Goal: Navigation & Orientation: Find specific page/section

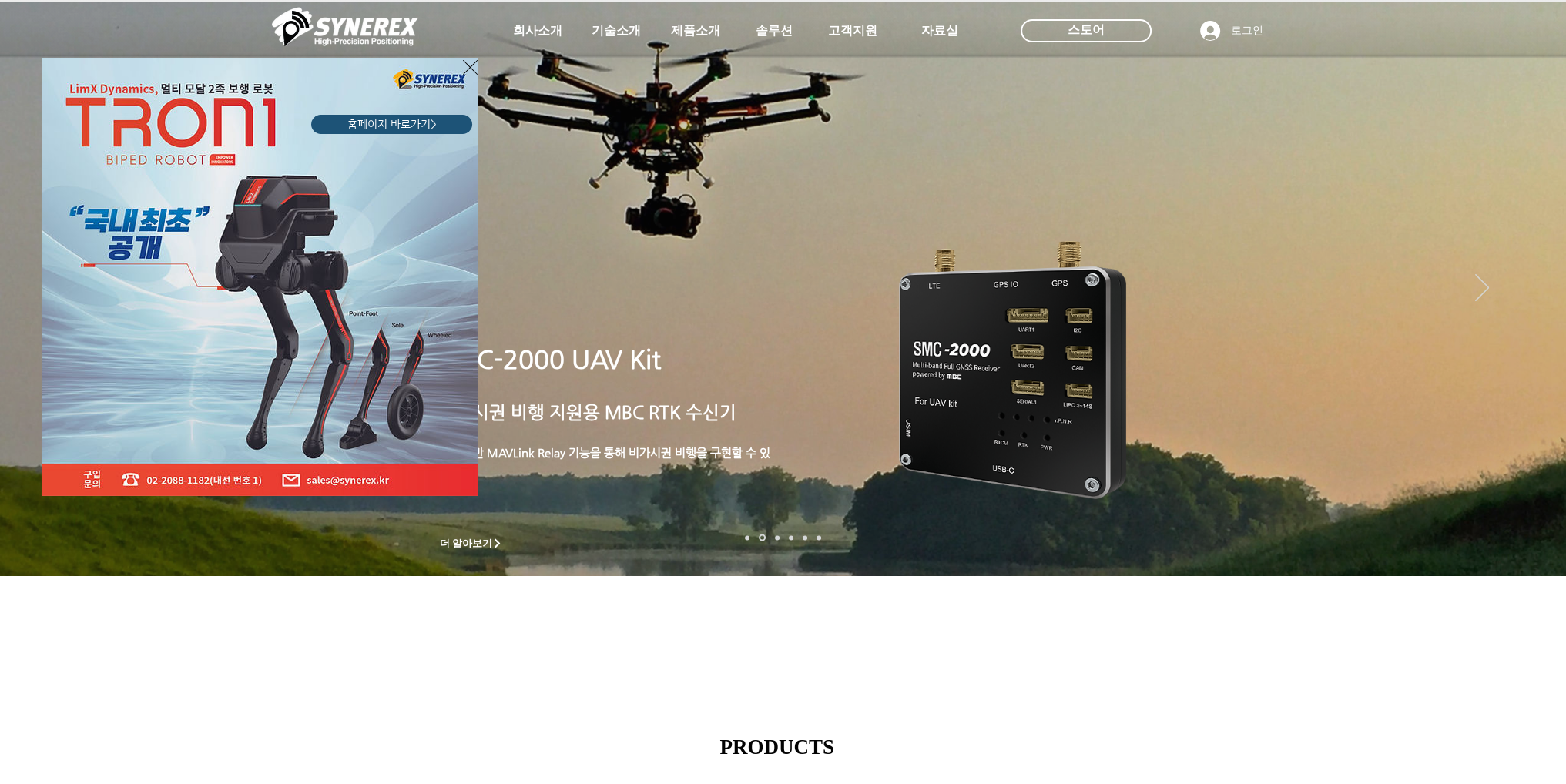
click at [770, 30] on div "LimX Dinamics" at bounding box center [783, 392] width 1566 height 784
click at [731, 33] on div "LimX Dinamics" at bounding box center [783, 392] width 1566 height 784
click at [691, 30] on div "LimX Dinamics" at bounding box center [783, 392] width 1566 height 784
click at [1534, 338] on div "LimX Dinamics" at bounding box center [783, 392] width 1566 height 784
click at [465, 69] on icon "사이트로 돌아가기" at bounding box center [469, 67] width 14 height 19
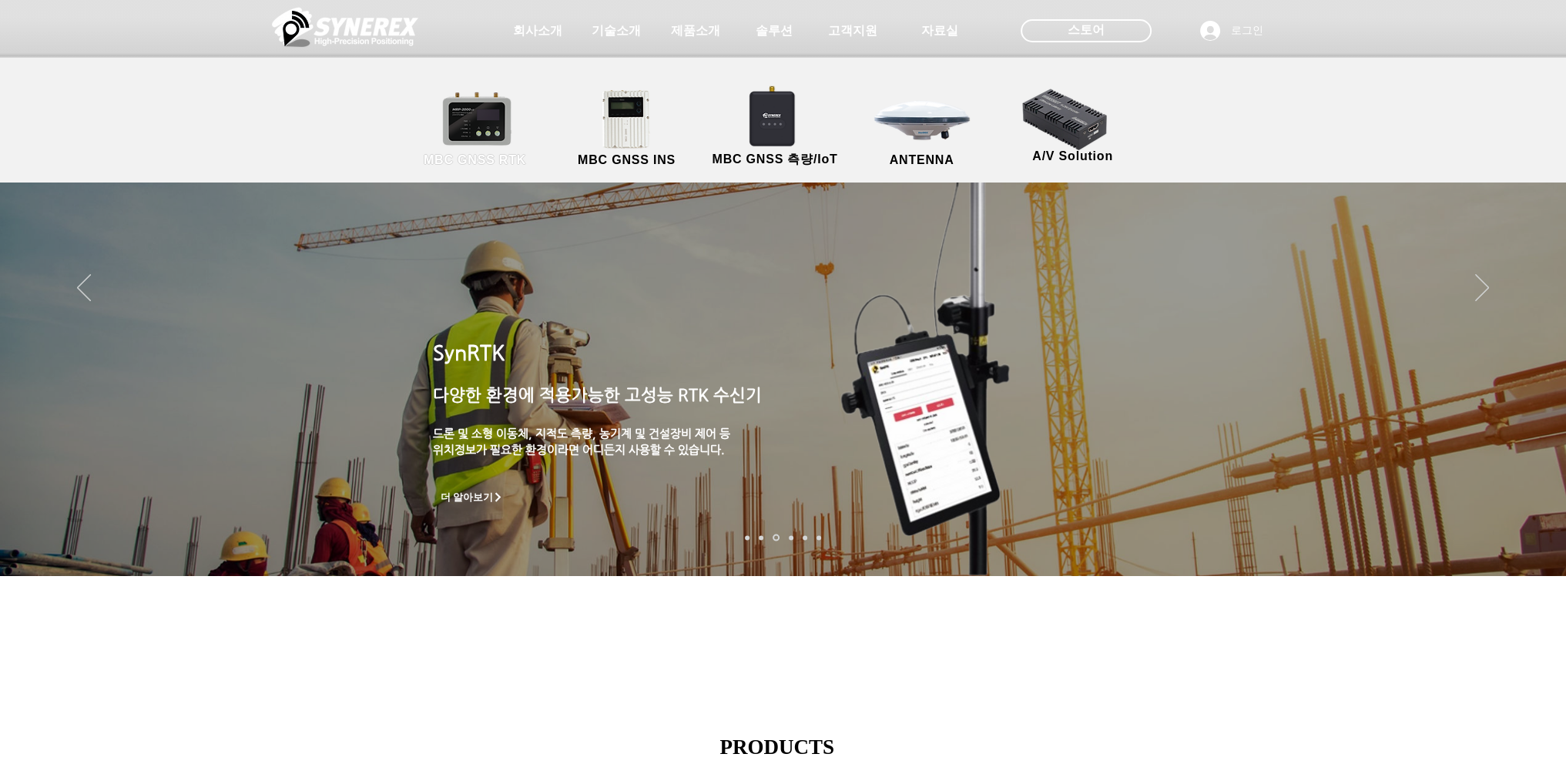
click at [487, 123] on link "MBC GNSS RTK" at bounding box center [475, 129] width 139 height 80
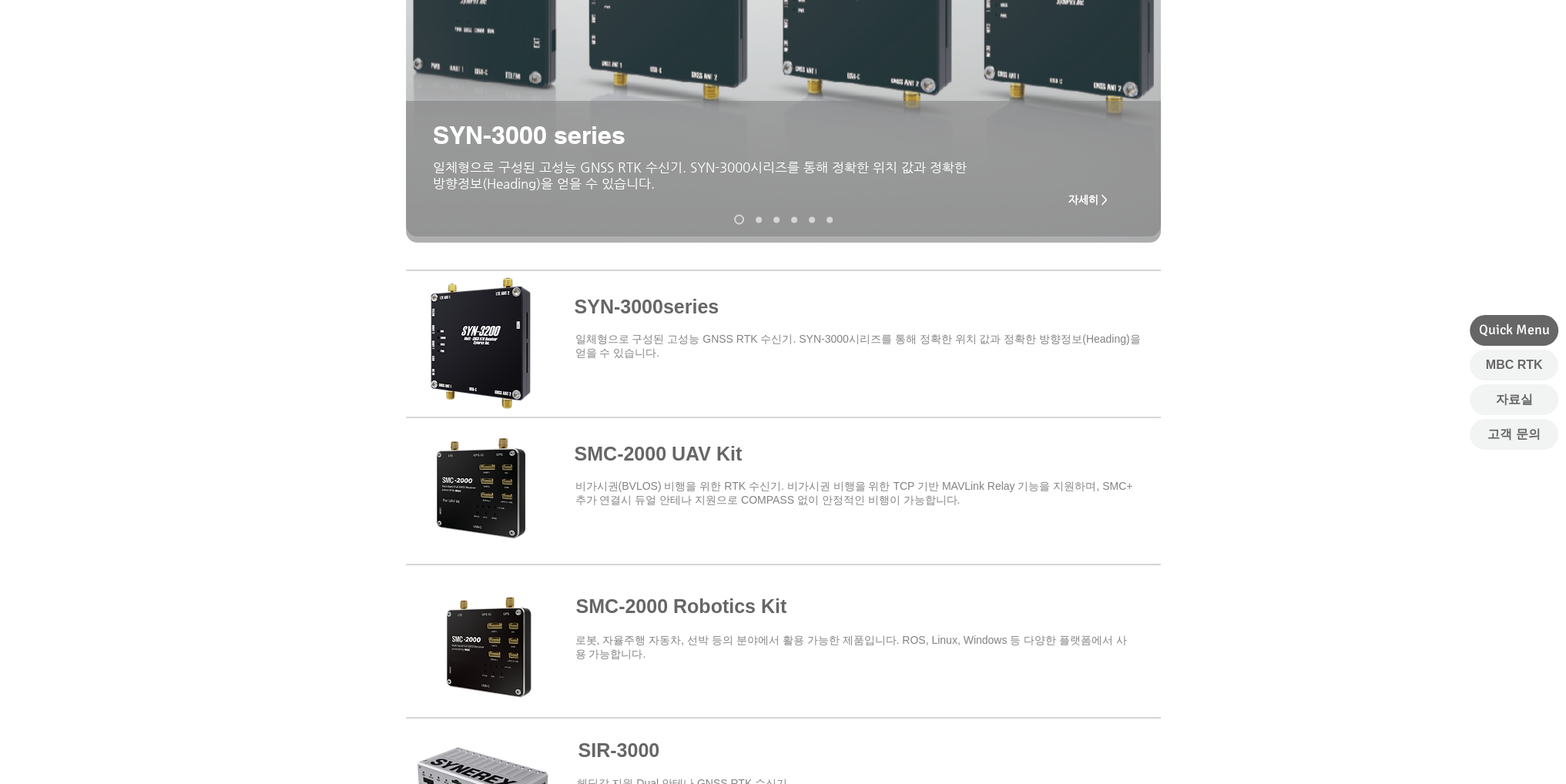
scroll to position [385, 0]
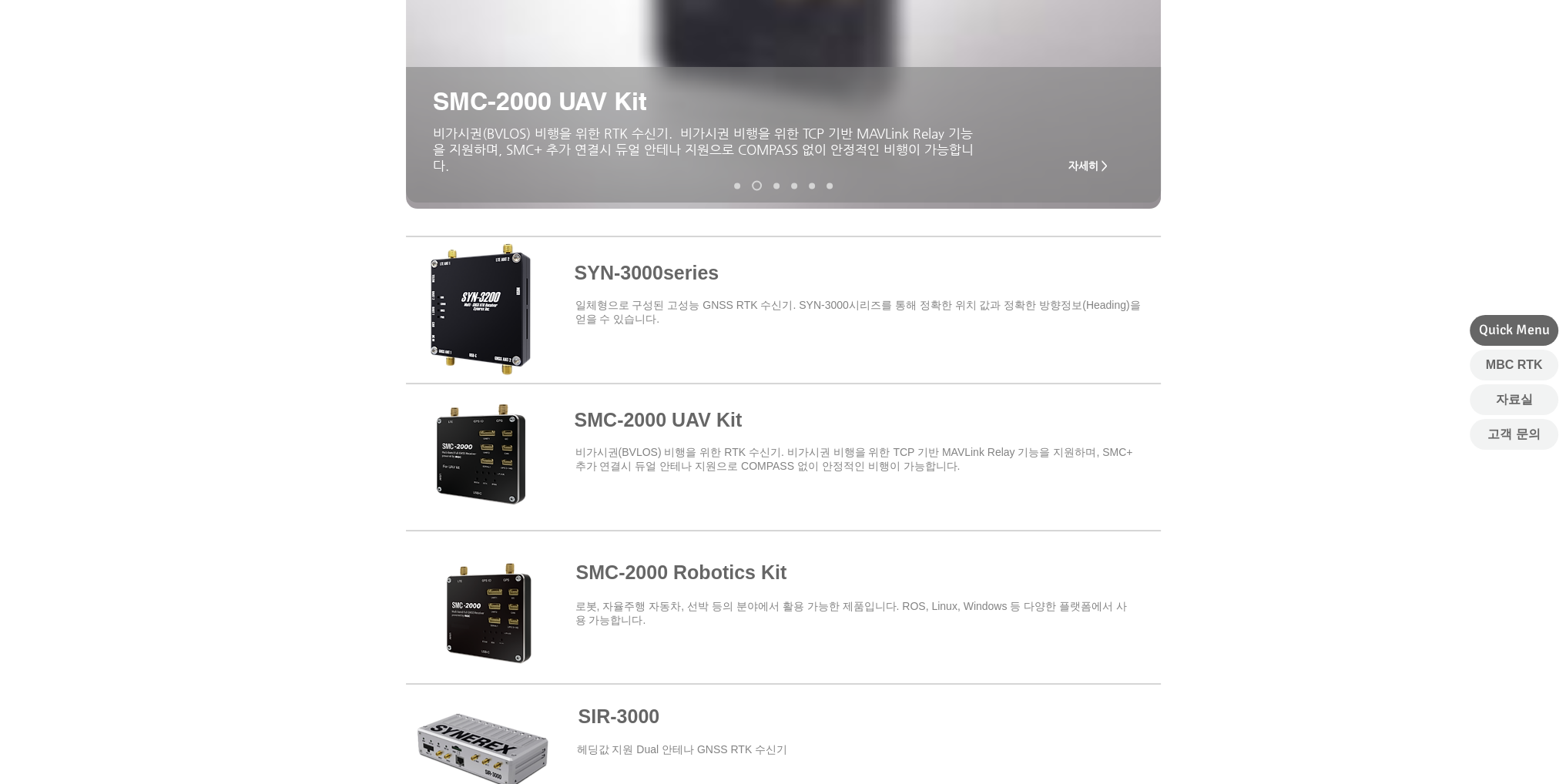
click at [496, 305] on span at bounding box center [783, 306] width 755 height 135
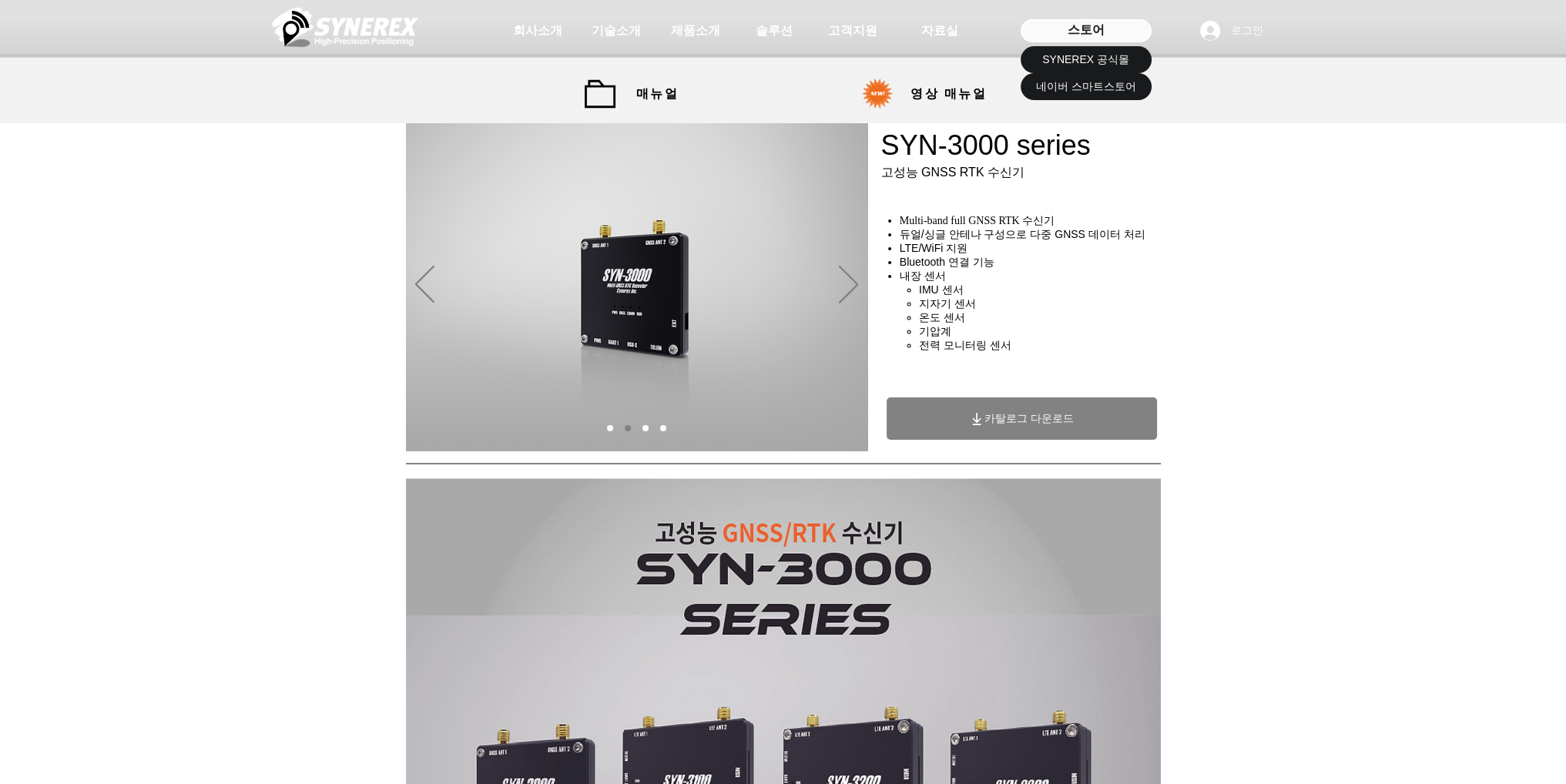
click at [1063, 26] on div "스토어" at bounding box center [1086, 31] width 131 height 23
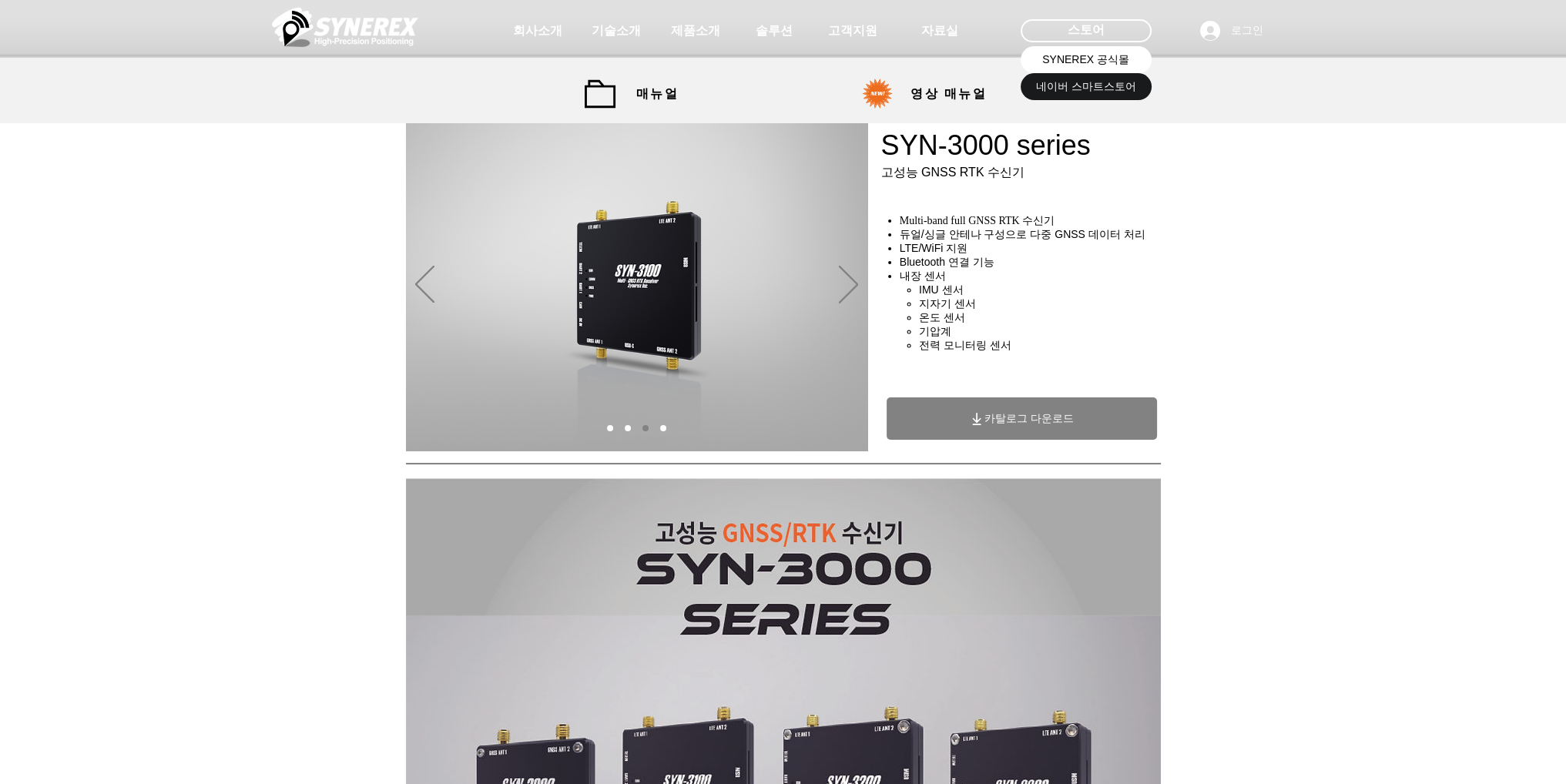
click at [1052, 59] on span "SYNEREX 공식몰" at bounding box center [1085, 60] width 87 height 15
